Goal: Task Accomplishment & Management: Complete application form

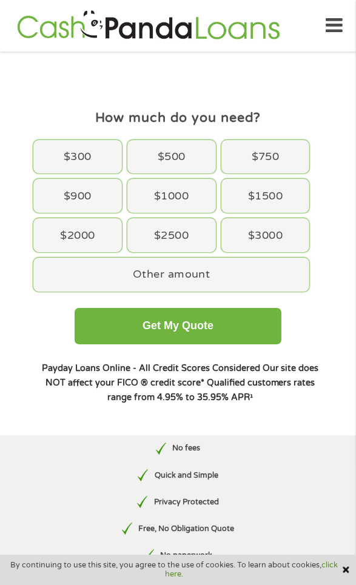
click at [164, 229] on div "$2500" at bounding box center [171, 235] width 89 height 34
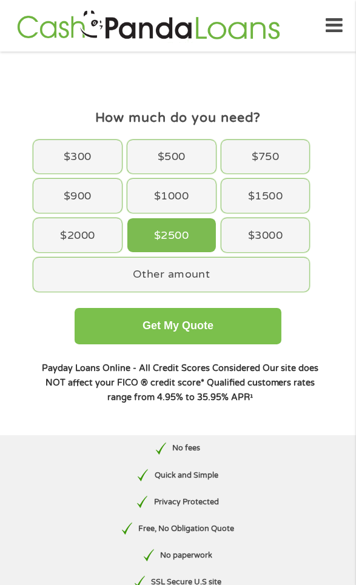
click at [115, 323] on button "Get My Quote" at bounding box center [178, 326] width 206 height 36
click at [126, 323] on button "Get My Quote" at bounding box center [178, 326] width 206 height 36
click at [138, 317] on button "Get My Quote" at bounding box center [178, 326] width 206 height 36
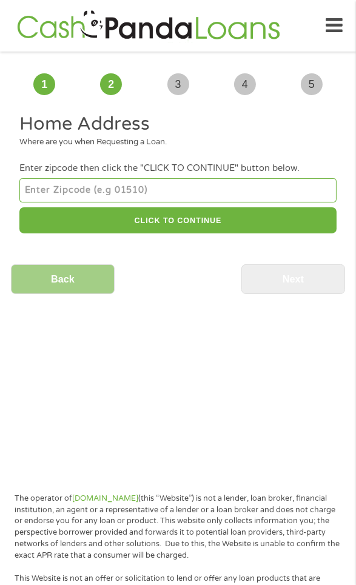
click at [39, 186] on input "number" at bounding box center [177, 190] width 317 height 24
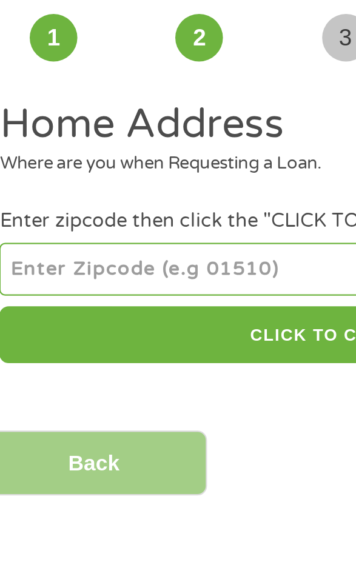
type input "28139"
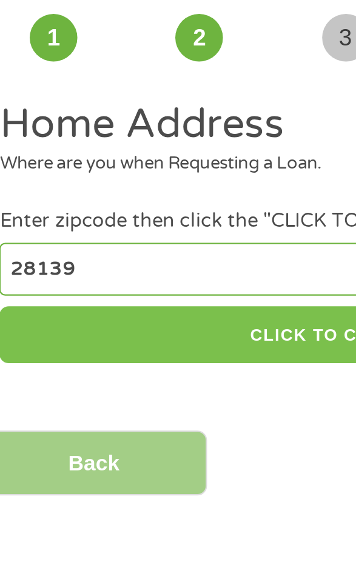
click at [43, 217] on button "CLICK TO CONTINUE" at bounding box center [177, 220] width 317 height 26
type input "28139"
type input "Rutherfordton"
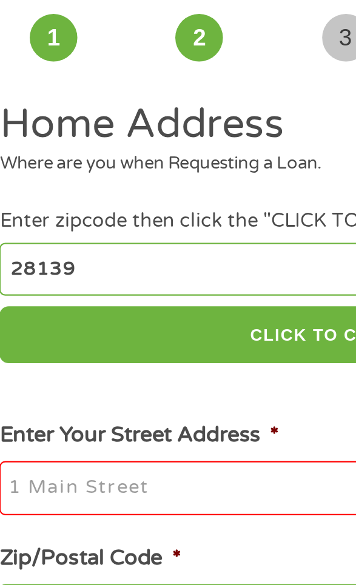
click at [44, 291] on input "Enter Your Street Address *" at bounding box center [177, 290] width 317 height 25
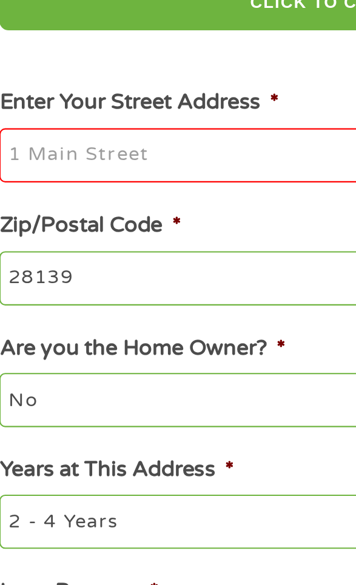
type input "124 Edisto Dr"
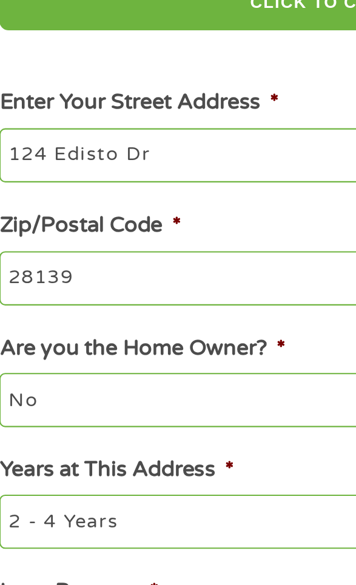
click at [55, 402] on select "No Yes" at bounding box center [177, 403] width 317 height 24
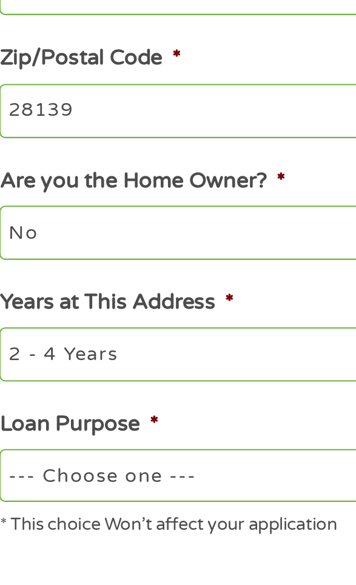
click at [59, 516] on select "--- Choose one --- Pay Bills Debt Consolidation Home Improvement Major Purchase…" at bounding box center [177, 514] width 317 height 24
select select "paybills"
click at [19, 505] on select "--- Choose one --- Pay Bills Debt Consolidation Home Improvement Major Purchase…" at bounding box center [177, 514] width 317 height 24
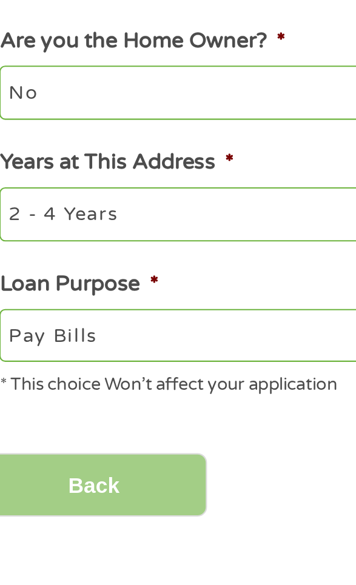
scroll to position [14, 0]
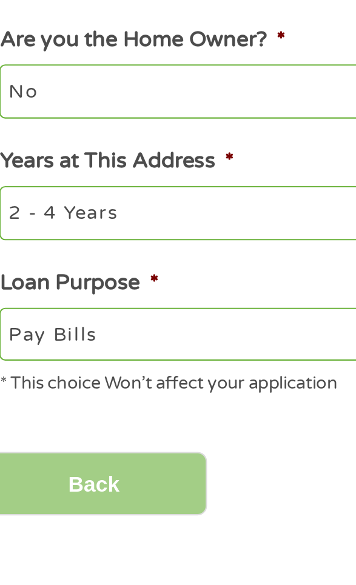
click at [70, 578] on input "Back" at bounding box center [63, 570] width 104 height 30
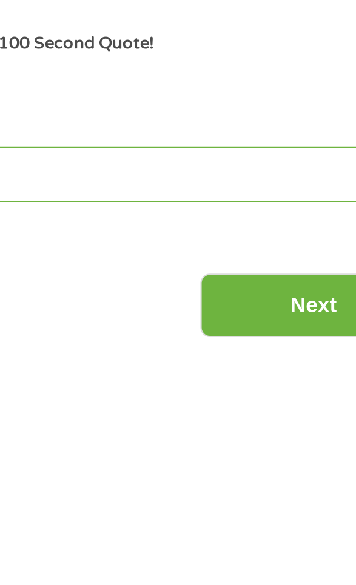
scroll to position [4, 0]
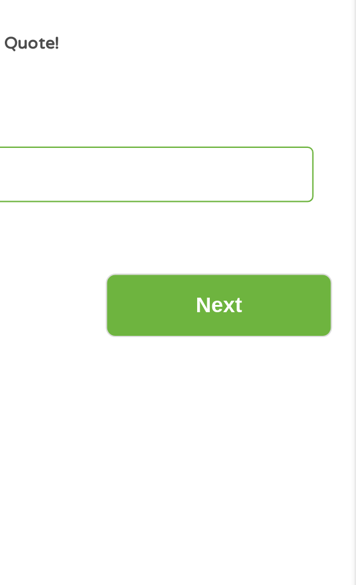
click at [291, 277] on input "Next" at bounding box center [293, 275] width 104 height 30
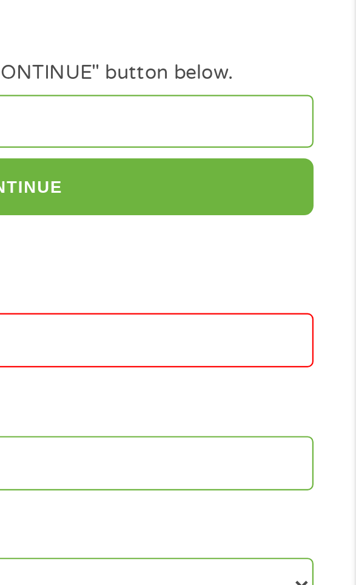
scroll to position [0, 0]
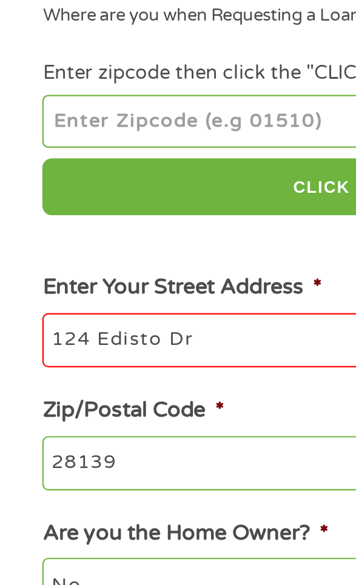
click at [32, 285] on input "124 Edisto Dr" at bounding box center [177, 290] width 317 height 25
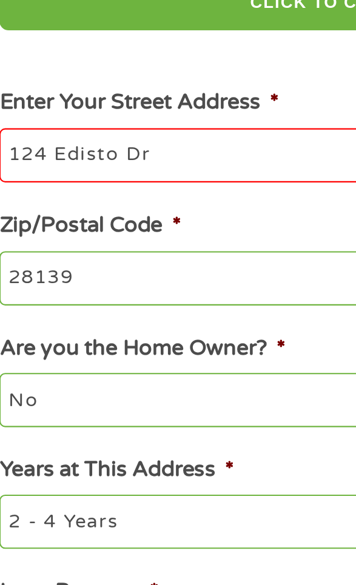
type input "[STREET_ADDRESS]"
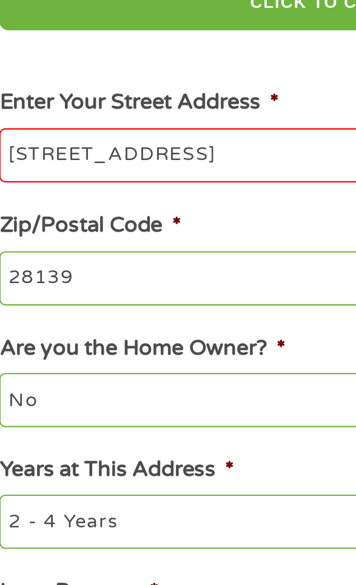
type input "28139"
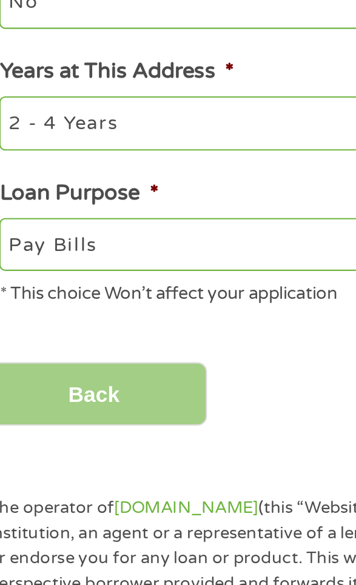
scroll to position [85, 0]
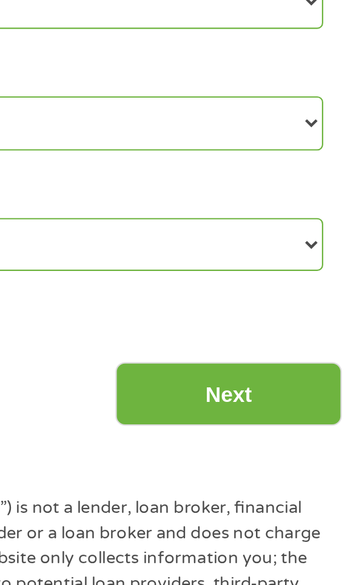
click at [280, 497] on input "Next" at bounding box center [293, 499] width 104 height 30
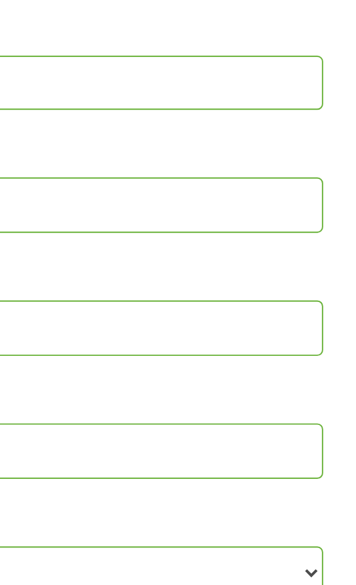
scroll to position [5, 5]
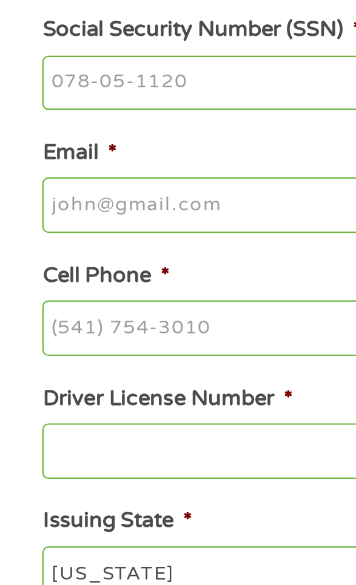
click at [26, 360] on input "Social Security Number (SSN) *" at bounding box center [177, 355] width 317 height 25
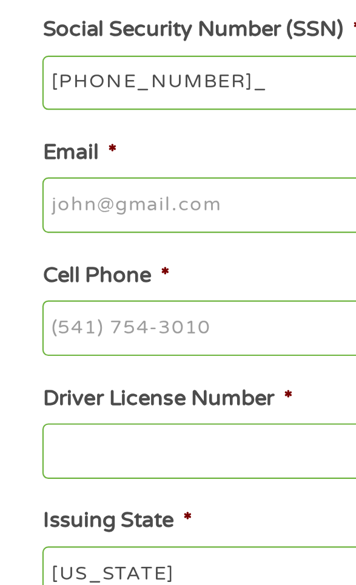
type input "577-82-2900"
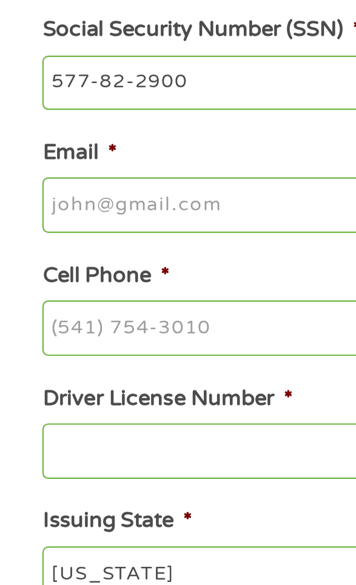
click at [33, 418] on input "Email *" at bounding box center [177, 411] width 317 height 25
type input "[EMAIL_ADDRESS][DOMAIN_NAME]"
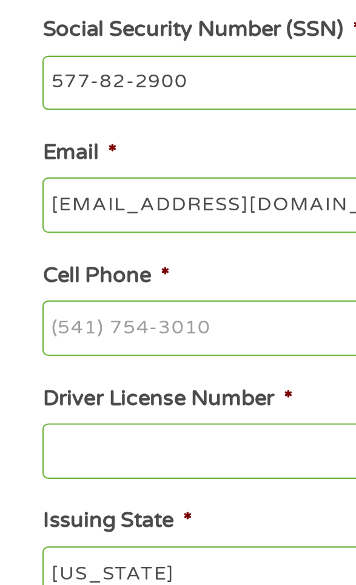
type input "[PERSON_NAME]"
type input "[PHONE_NUMBER]"
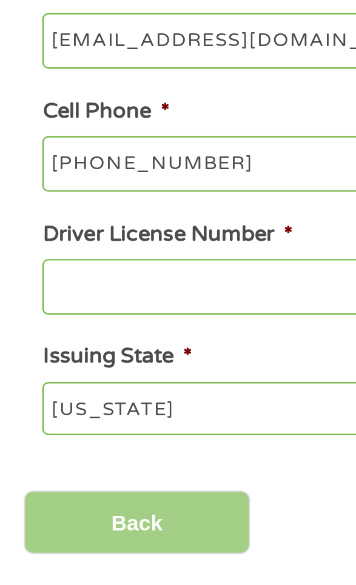
scroll to position [82, 0]
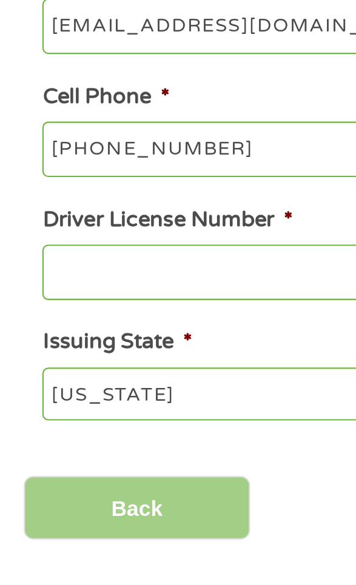
click at [25, 444] on input "Driver License Number *" at bounding box center [177, 442] width 317 height 25
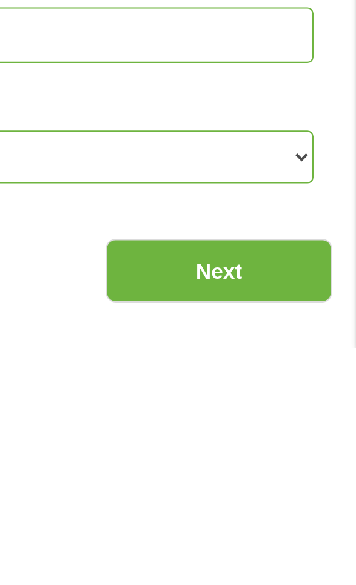
type input "3735911"
click at [293, 553] on input "Next" at bounding box center [293, 551] width 104 height 30
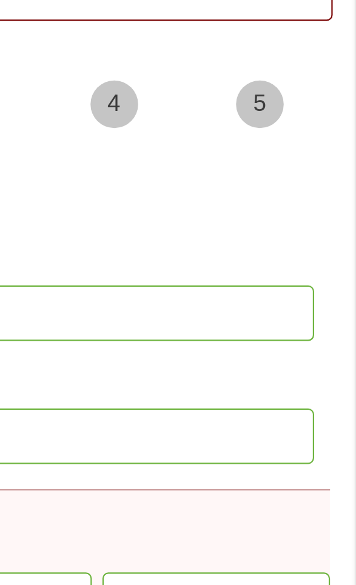
scroll to position [5, 5]
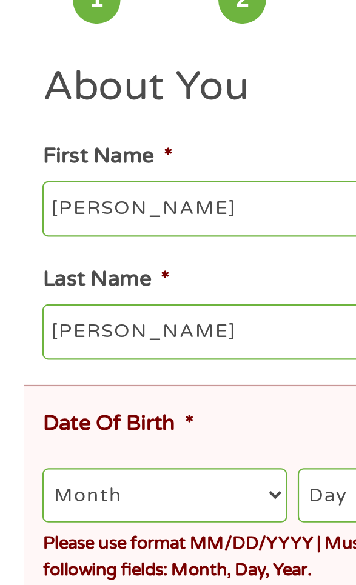
click at [123, 360] on select "Month 1 2 3 4 5 6 7 8 9 10 11 12" at bounding box center [75, 357] width 112 height 24
select select "5"
click at [19, 348] on select "Month 1 2 3 4 5 6 7 8 9 10 11 12" at bounding box center [75, 357] width 112 height 24
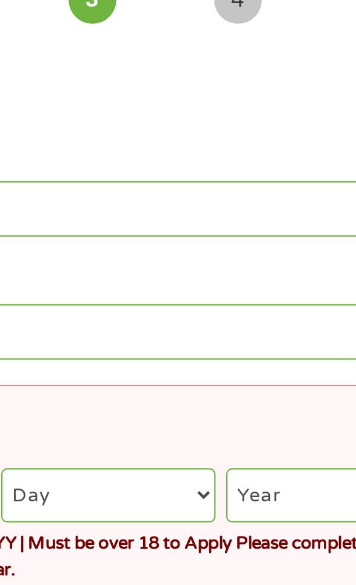
click at [220, 358] on select "Day 1 2 3 4 5 6 7 8 9 10 11 12 13 14 15 16 17 18 19 20 21 22 23 24 25 26 27 28 …" at bounding box center [186, 357] width 98 height 24
select select "13"
click at [137, 348] on select "Day 1 2 3 4 5 6 7 8 9 10 11 12 13 14 15 16 17 18 19 20 21 22 23 24 25 26 27 28 …" at bounding box center [186, 357] width 98 height 24
click at [264, 355] on select "Year [DATE] 2006 2005 2004 2003 2002 2001 2000 1999 1998 1997 1996 1995 1994 19…" at bounding box center [292, 357] width 104 height 24
select select "1971"
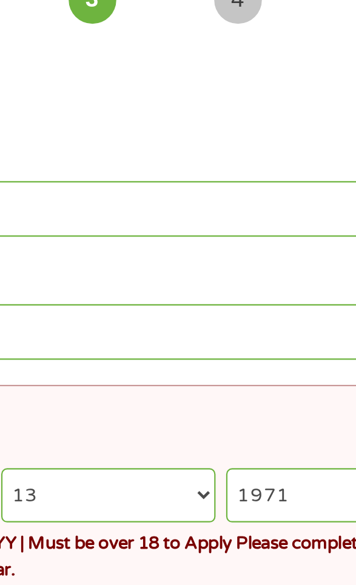
click at [240, 348] on select "Year [DATE] 2006 2005 2004 2003 2002 2001 2000 1999 1998 1997 1996 1995 1994 19…" at bounding box center [292, 357] width 104 height 24
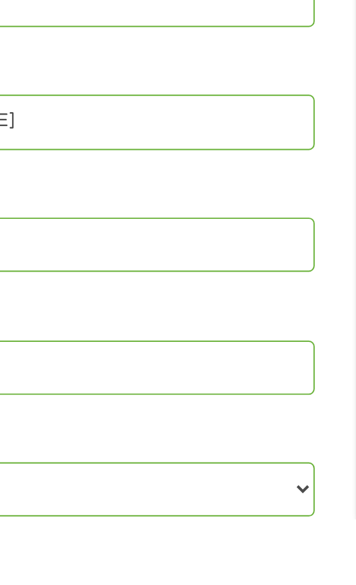
scroll to position [93, 0]
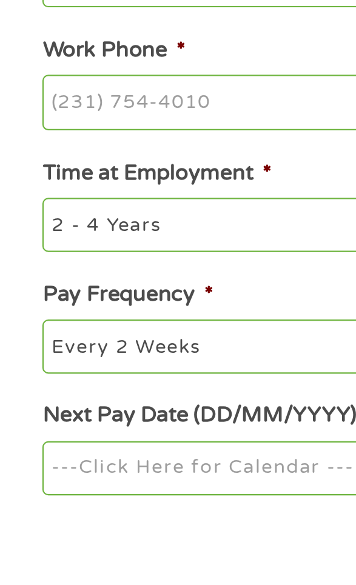
scroll to position [52, 0]
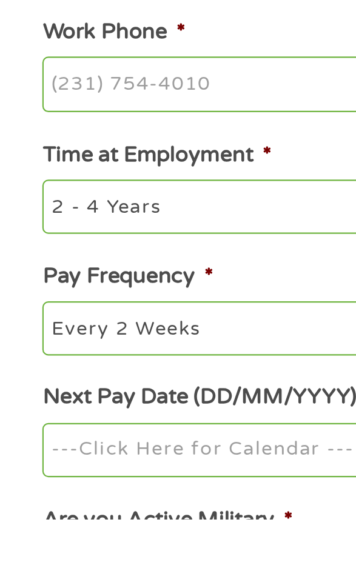
click at [42, 560] on input "Next Pay Date (DD/MM/YYYY) *" at bounding box center [177, 553] width 317 height 25
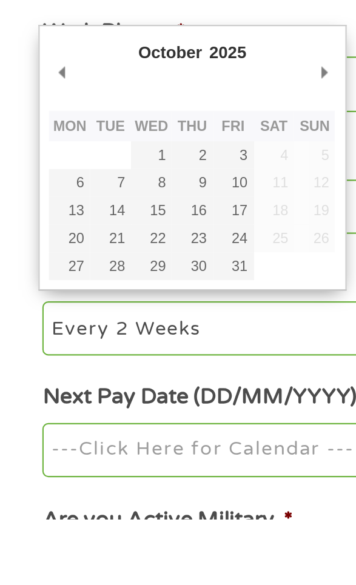
type input "[DATE]"
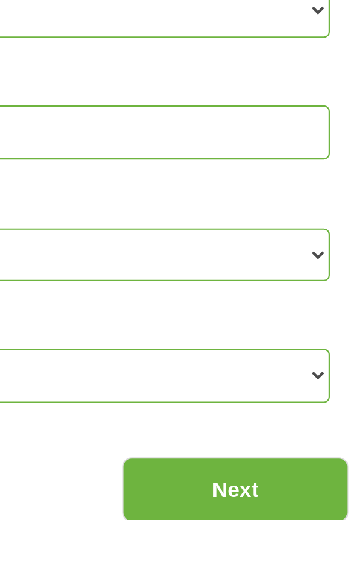
scroll to position [197, 0]
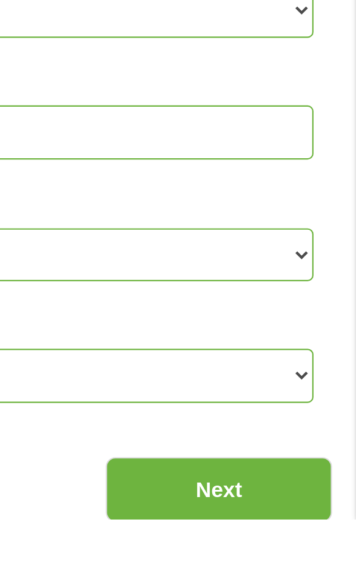
click at [297, 578] on input "Next" at bounding box center [293, 572] width 104 height 30
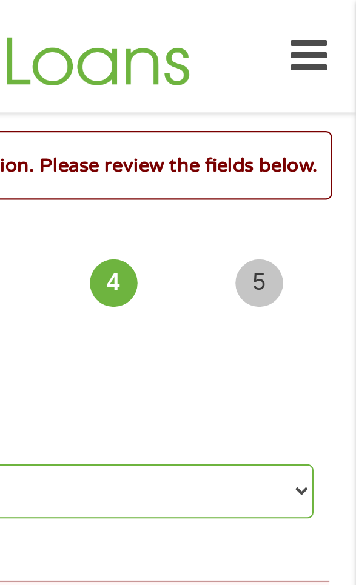
scroll to position [0, 0]
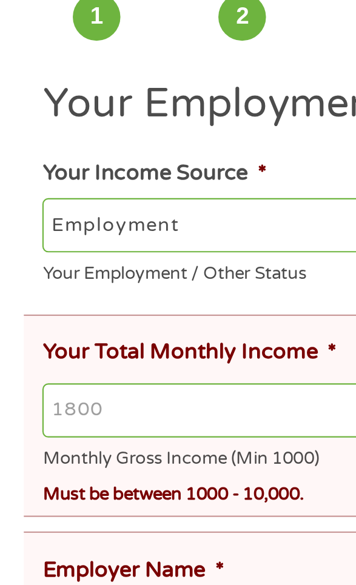
click at [61, 306] on input "Your Total Monthly Income *" at bounding box center [181, 310] width 325 height 25
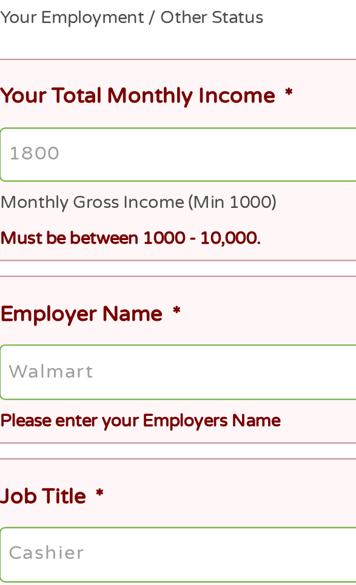
click at [36, 371] on li "Employer Name * Please enter your Employers Name" at bounding box center [177, 404] width 333 height 77
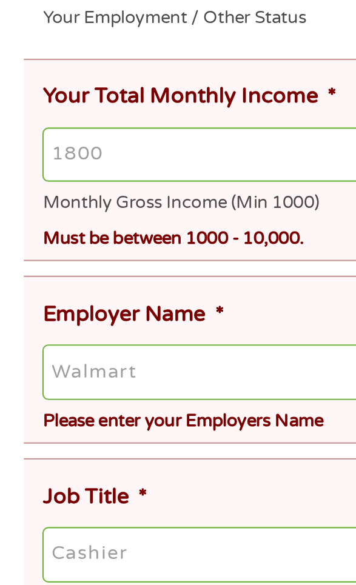
click at [78, 404] on input "Employer Name *" at bounding box center [181, 409] width 325 height 25
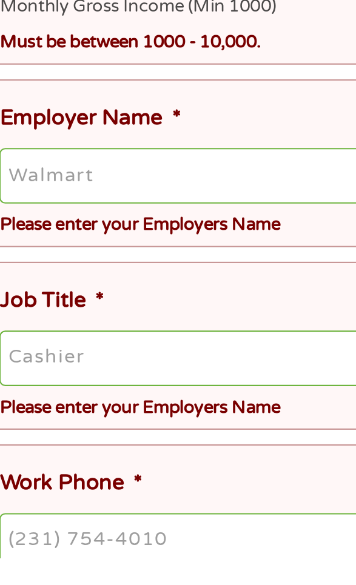
click at [73, 413] on input "Employer Name *" at bounding box center [181, 409] width 325 height 25
click at [70, 408] on input "Employer Name *" at bounding box center [181, 409] width 325 height 25
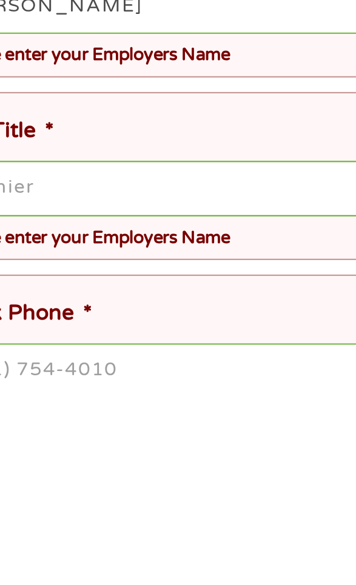
type input "[PERSON_NAME]"
click at [57, 502] on input "Job Title *" at bounding box center [181, 493] width 325 height 25
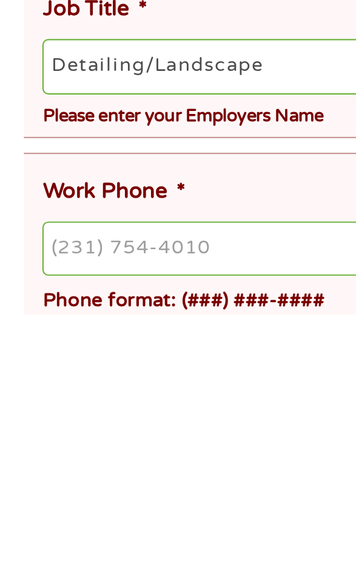
scroll to position [24, 0]
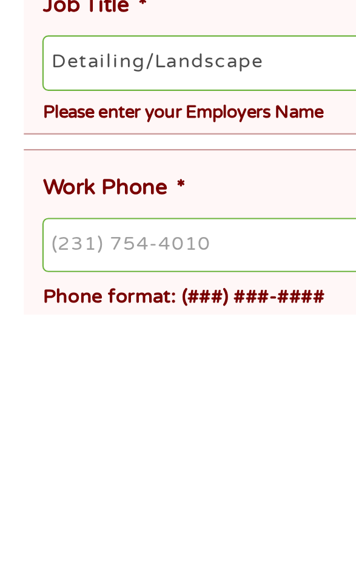
type input "Detailing/Landscape"
click at [36, 553] on input "Work Phone *" at bounding box center [181, 553] width 325 height 25
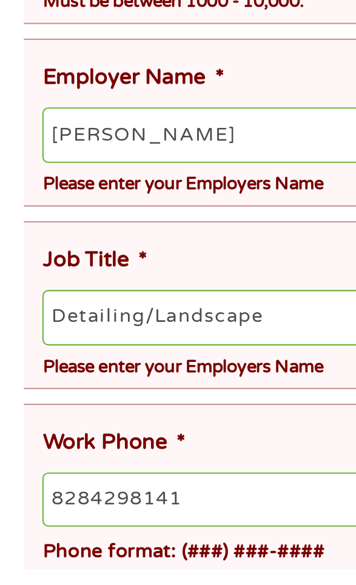
type input "[PHONE_NUMBER]"
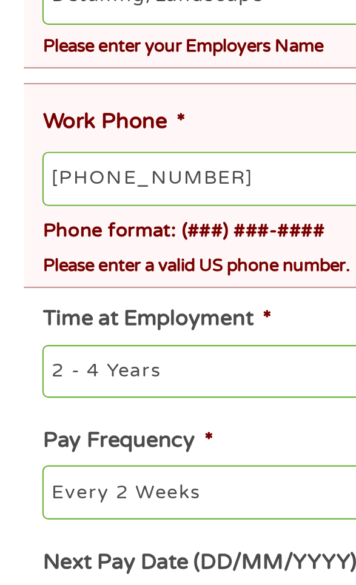
scroll to position [178, 0]
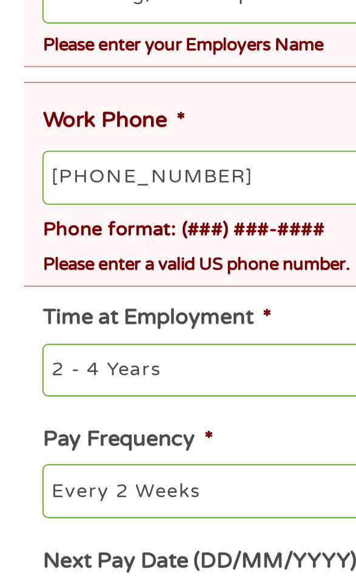
click at [38, 491] on select "--- Choose one --- 1 Year or less 1 - 2 Years 2 - 4 Years Over 4 Years" at bounding box center [177, 487] width 317 height 24
click at [19, 479] on select "--- Choose one --- 1 Year or less 1 - 2 Years 2 - 4 Years Over 4 Years" at bounding box center [177, 487] width 317 height 24
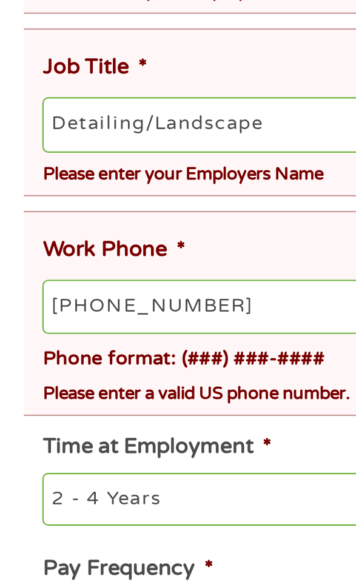
scroll to position [380, 0]
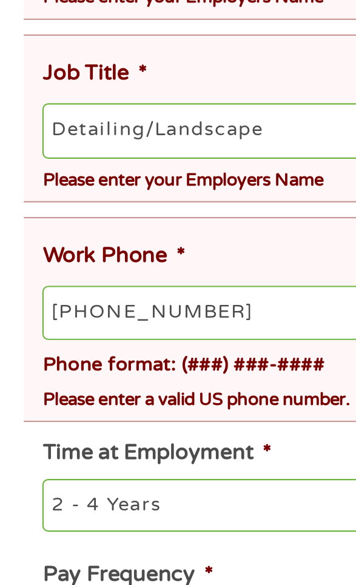
click at [108, 194] on input "[PHONE_NUMBER]" at bounding box center [181, 197] width 325 height 25
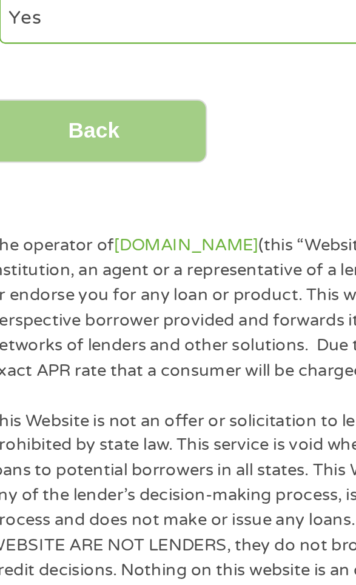
scroll to position [565, 0]
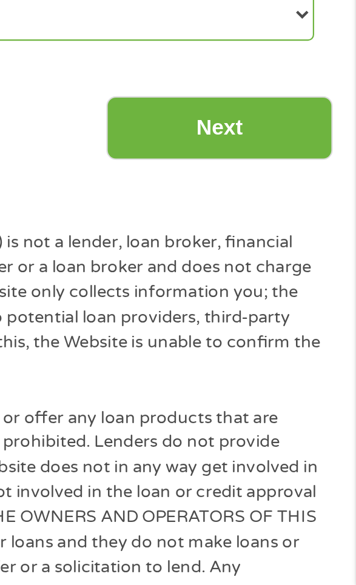
click at [266, 382] on input "Next" at bounding box center [293, 377] width 104 height 30
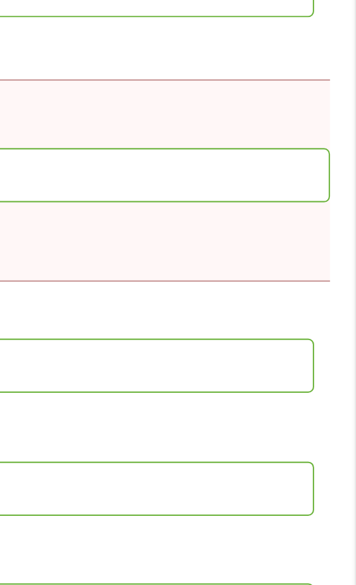
scroll to position [0, 0]
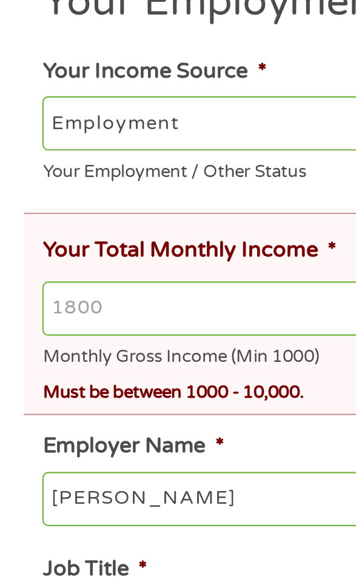
click at [35, 312] on input "Your Total Monthly Income *" at bounding box center [181, 310] width 325 height 25
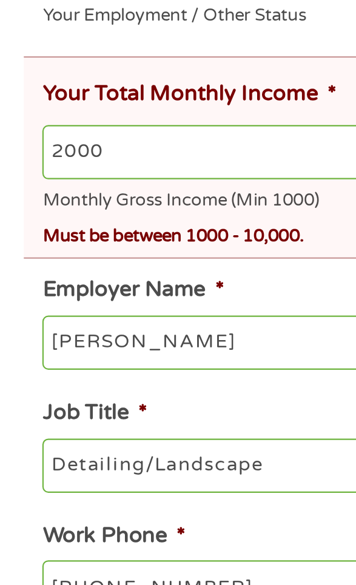
scroll to position [66, 0]
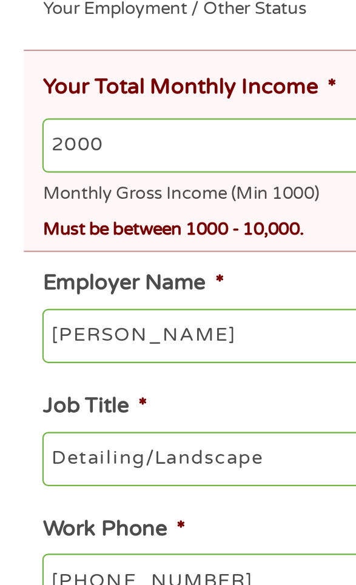
click at [57, 238] on input "2000" at bounding box center [181, 244] width 325 height 25
type input "2"
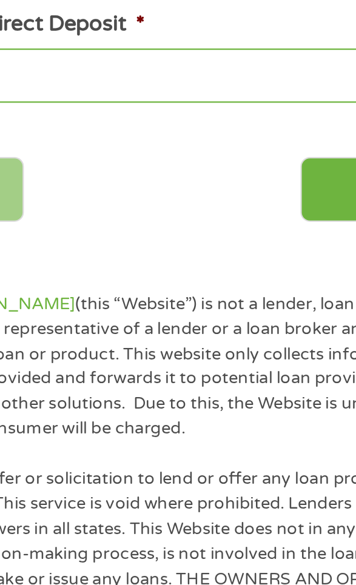
scroll to position [684, 0]
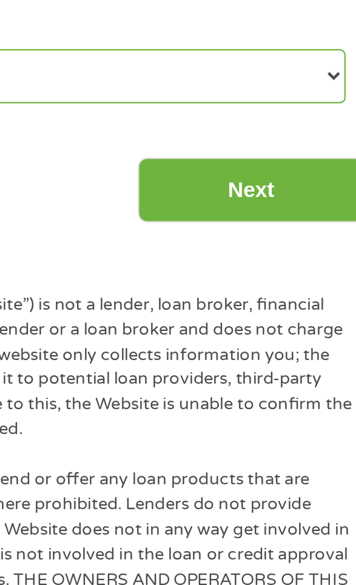
type input "1800"
click at [275, 161] on input "Next" at bounding box center [293, 158] width 104 height 30
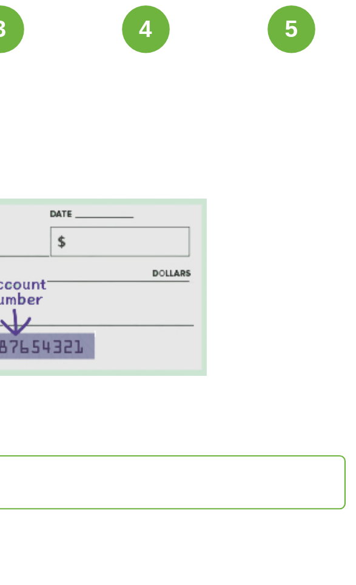
scroll to position [0, 0]
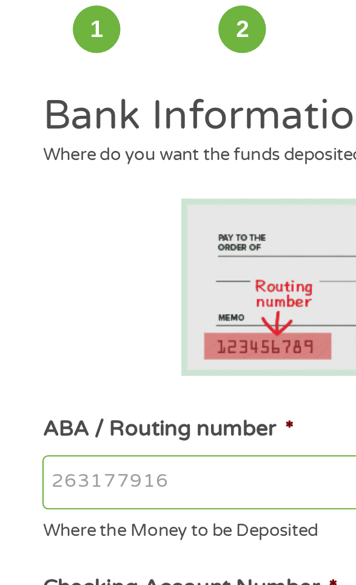
click at [30, 289] on input "ABA / Routing number *" at bounding box center [177, 292] width 317 height 25
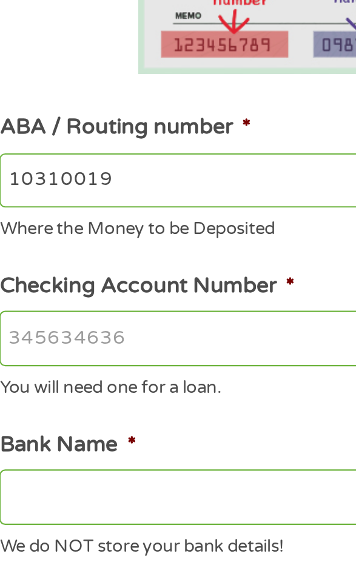
type input "103100195"
type input "CENTRAL NATIONAL BANK TRUST"
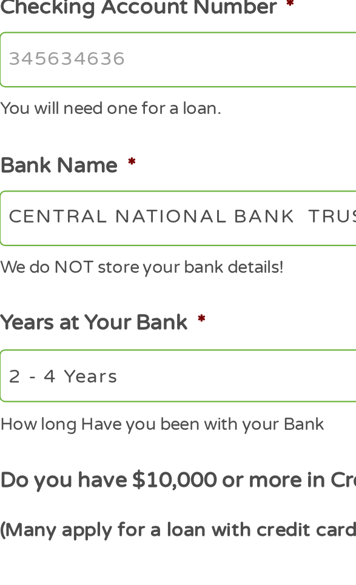
type input "103100195"
click at [29, 364] on input "Checking Account Number *" at bounding box center [177, 364] width 317 height 25
type input "[CREDIT_CARD_NUMBER]"
click at [35, 442] on input "CENTRAL NATIONAL BANK TRUST" at bounding box center [177, 437] width 317 height 25
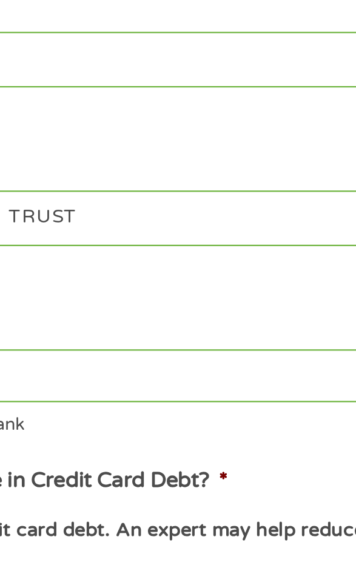
click at [200, 439] on input "CENTRAL NATIONAL BANK TRUST" at bounding box center [177, 437] width 317 height 25
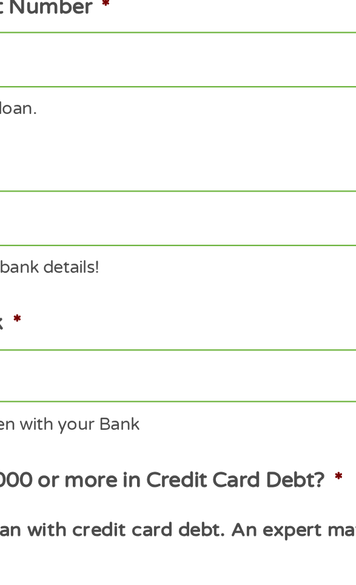
type input "C"
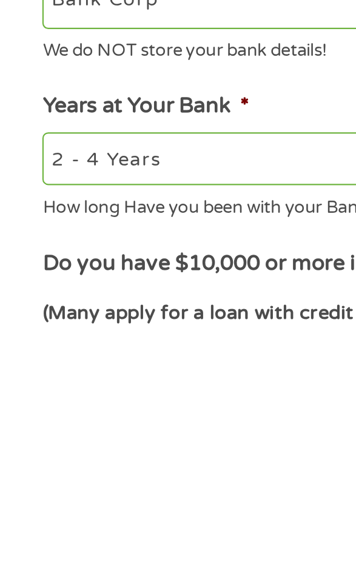
type input "Bank Corp"
click at [93, 512] on select "2 - 4 Years 6 - 12 Months 1 - 2 Years Over 4 Years" at bounding box center [177, 509] width 317 height 24
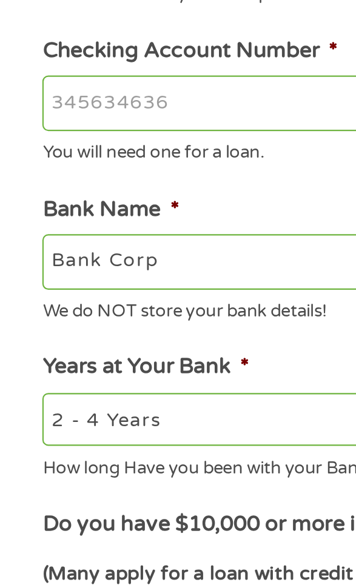
click at [19, 500] on select "2 - 4 Years 6 - 12 Months 1 - 2 Years Over 4 Years" at bounding box center [177, 509] width 317 height 24
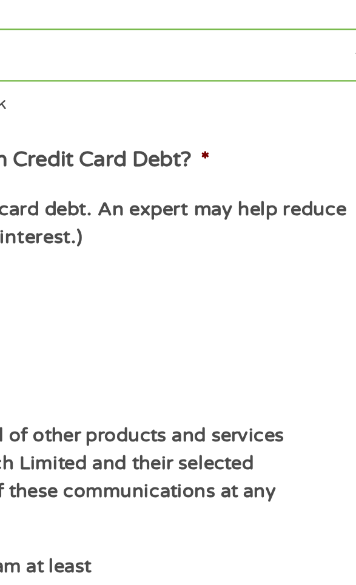
scroll to position [276, 0]
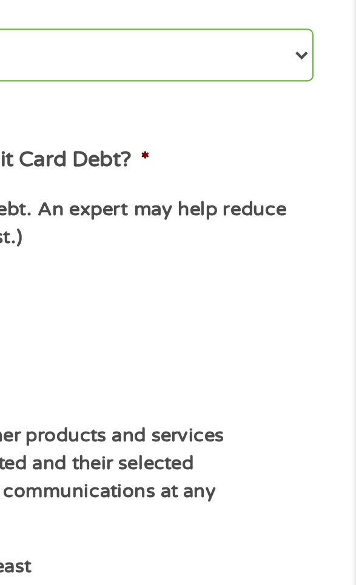
click at [261, 278] on label "Do you have $10,000 or more in Credit Card Debt? *" at bounding box center [140, 281] width 242 height 13
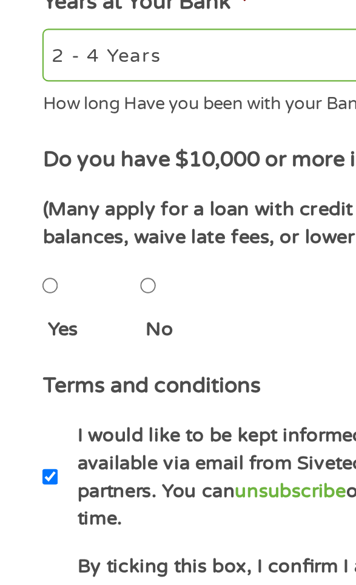
click at [72, 341] on input "No" at bounding box center [67, 339] width 7 height 24
radio input "true"
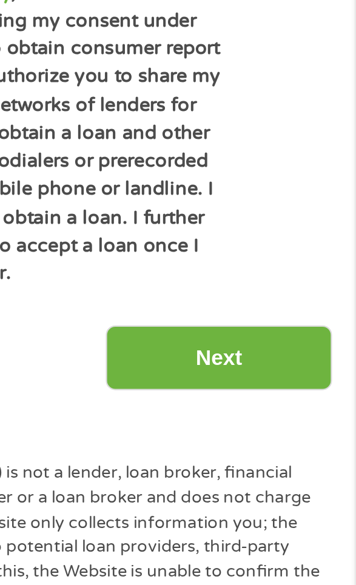
scroll to position [721, 0]
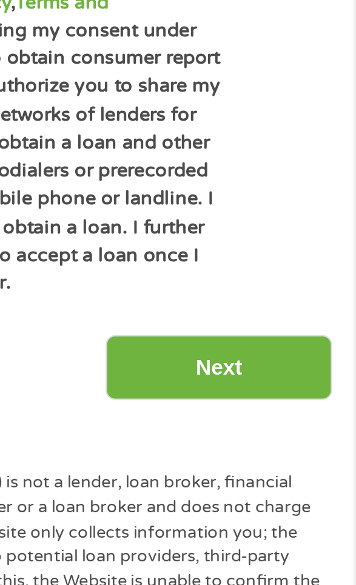
click at [281, 207] on input "Next" at bounding box center [293, 217] width 104 height 30
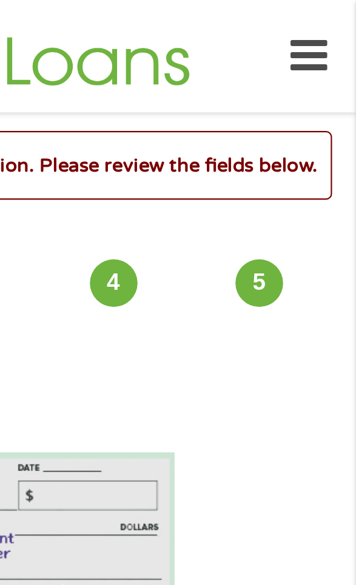
scroll to position [0, 0]
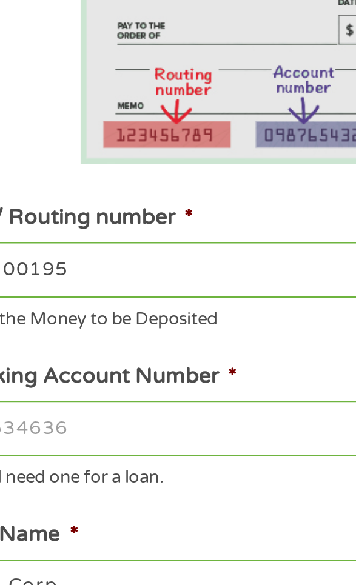
click at [65, 383] on label "Checking Account Number *" at bounding box center [86, 386] width 135 height 13
click at [65, 397] on input "[CREDIT_CARD_NUMBER]" at bounding box center [177, 409] width 317 height 25
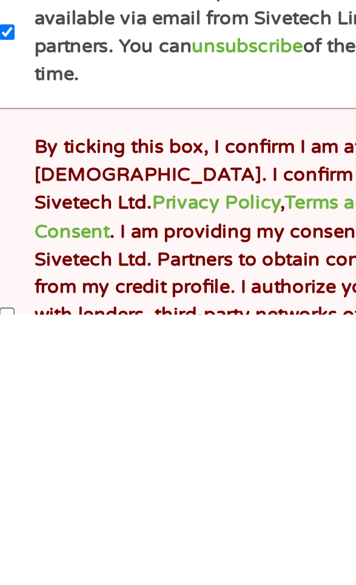
scroll to position [296, 0]
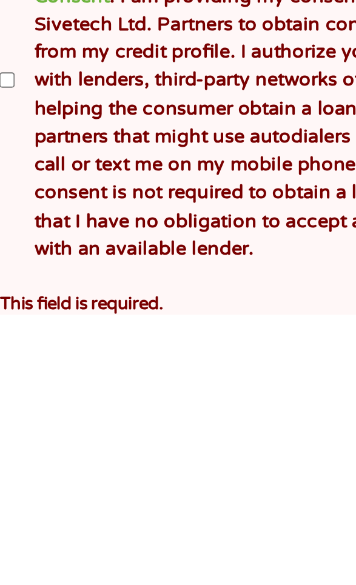
click at [25, 474] on input "By ticking this box, I confirm I am at least [DEMOGRAPHIC_DATA]. I confirm I ha…" at bounding box center [22, 478] width 7 height 24
checkbox input "true"
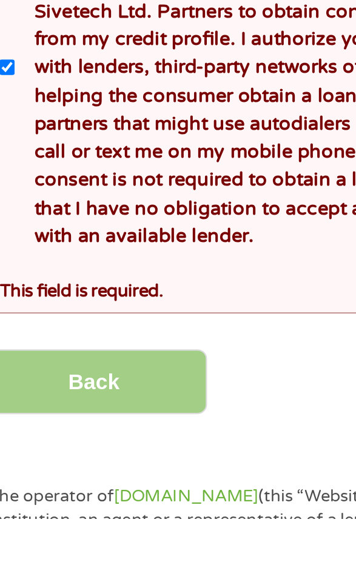
scroll to position [502, 0]
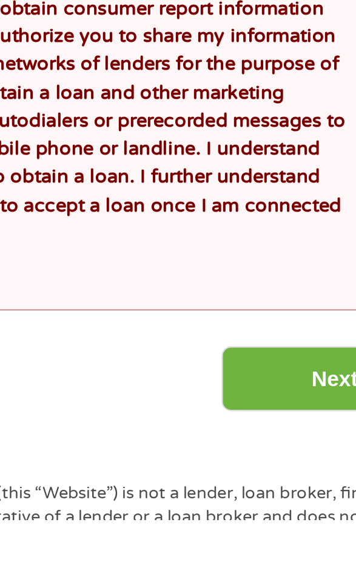
click at [271, 510] on input "Next" at bounding box center [293, 521] width 104 height 30
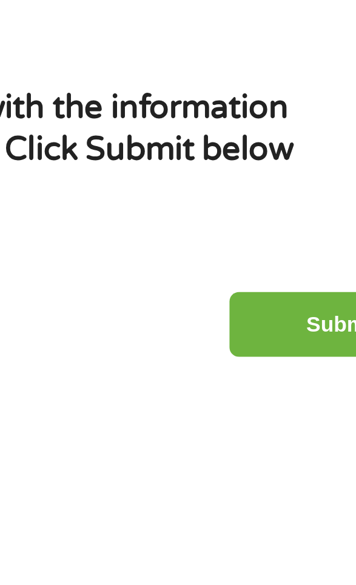
scroll to position [59, 0]
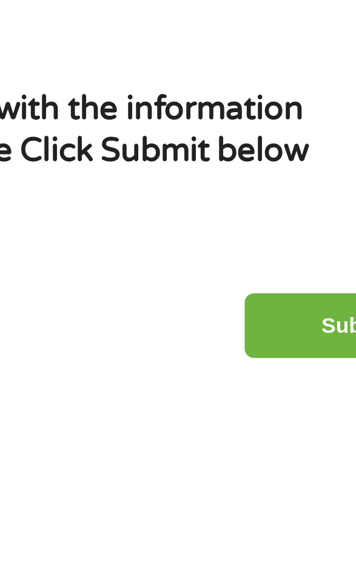
click at [265, 203] on input "Submit" at bounding box center [293, 201] width 104 height 30
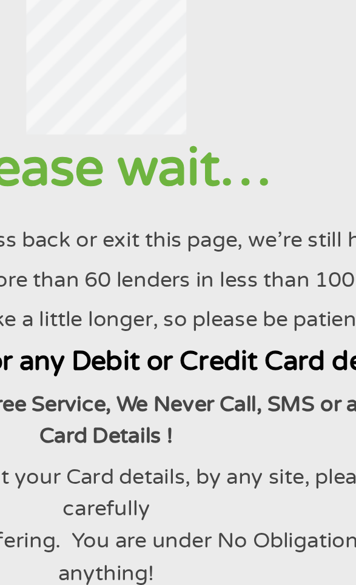
scroll to position [0, 0]
